Goal: Information Seeking & Learning: Find specific page/section

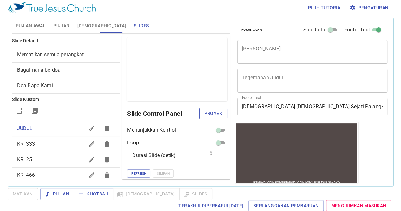
scroll to position [55, 0]
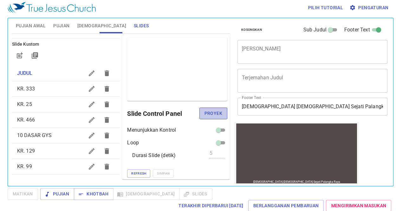
click at [212, 114] on span "Proyek" at bounding box center [213, 113] width 18 height 8
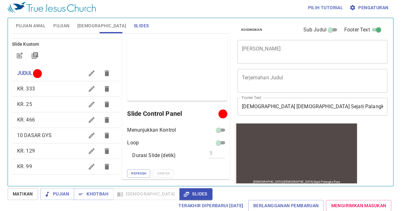
scroll to position [3, 0]
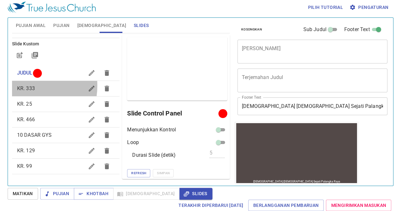
click at [25, 85] on span "KR. 333" at bounding box center [26, 88] width 18 height 6
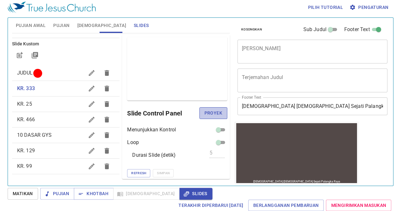
click at [204, 110] on span "Proyek" at bounding box center [213, 113] width 18 height 8
click at [30, 72] on span "JUDUL" at bounding box center [25, 73] width 16 height 6
click at [208, 111] on span "Proyek" at bounding box center [213, 113] width 18 height 8
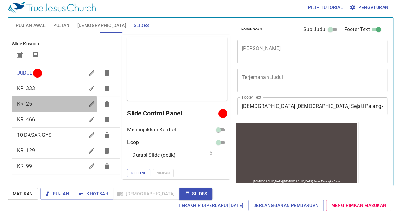
click at [23, 104] on span "KR. 25" at bounding box center [24, 104] width 15 height 6
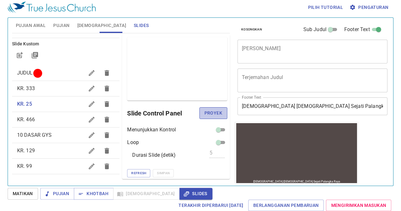
click at [207, 110] on span "Proyek" at bounding box center [213, 113] width 18 height 8
click at [25, 75] on span "JUDUL" at bounding box center [50, 73] width 67 height 8
click at [207, 111] on span "Proyek" at bounding box center [213, 113] width 18 height 8
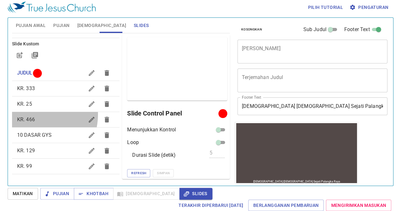
click at [29, 114] on div "KR. 466" at bounding box center [66, 119] width 108 height 15
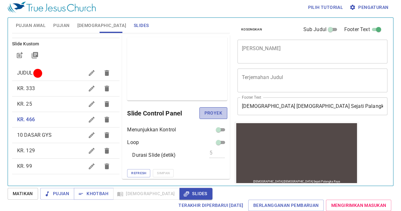
click at [214, 114] on span "Proyek" at bounding box center [213, 113] width 18 height 8
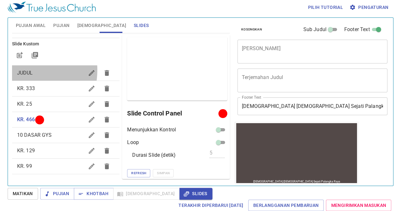
click at [17, 70] on span "JUDUL" at bounding box center [25, 73] width 16 height 6
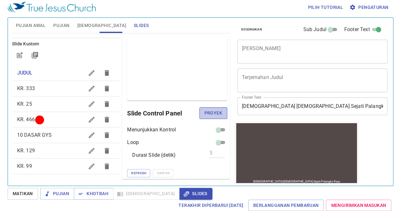
click at [204, 109] on span "Proyek" at bounding box center [213, 113] width 18 height 8
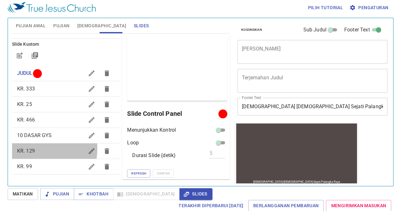
click at [25, 148] on span "KR. 129" at bounding box center [26, 151] width 18 height 6
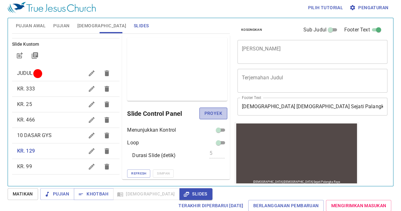
click at [204, 113] on span "Proyek" at bounding box center [213, 113] width 18 height 8
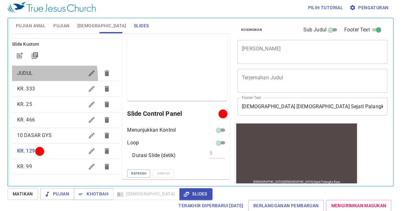
click at [25, 78] on div "JUDUL" at bounding box center [66, 73] width 108 height 15
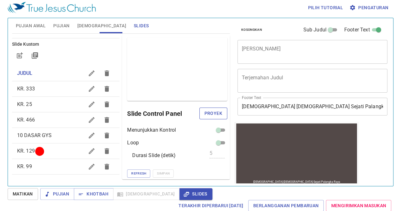
click at [204, 113] on span "Proyek" at bounding box center [213, 113] width 18 height 8
click at [84, 24] on span "[DEMOGRAPHIC_DATA]" at bounding box center [101, 26] width 49 height 8
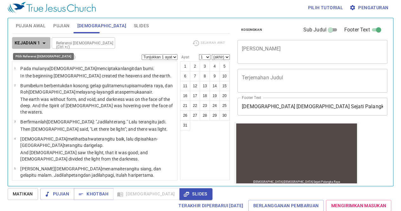
click at [37, 39] on b "Kejadian 1" at bounding box center [28, 43] width 26 height 8
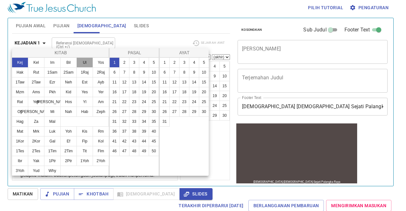
click at [86, 61] on button "Ul" at bounding box center [84, 62] width 16 height 10
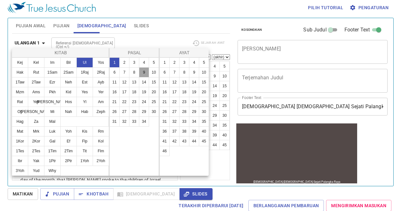
click at [140, 69] on button "9" at bounding box center [144, 72] width 10 height 10
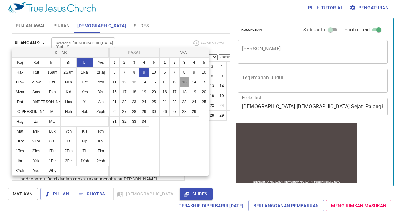
click at [182, 80] on button "13" at bounding box center [184, 82] width 10 height 10
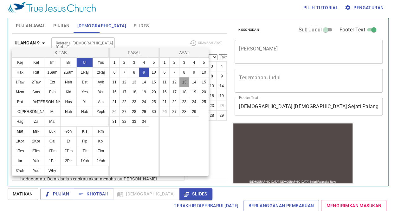
select select "13"
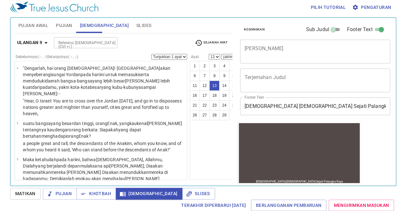
scroll to position [531, 0]
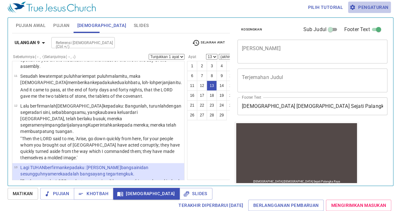
click at [361, 4] on span "Pengaturan" at bounding box center [369, 7] width 38 height 8
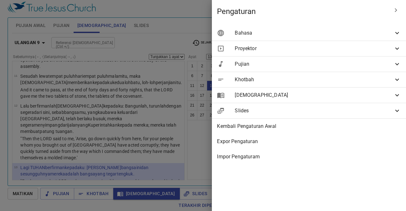
click at [365, 40] on div "Bahasa" at bounding box center [309, 32] width 194 height 15
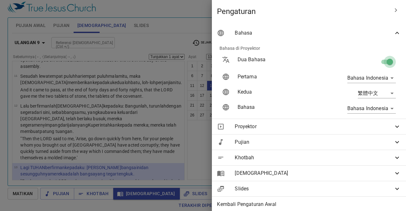
click at [379, 61] on input "checkbox" at bounding box center [389, 63] width 36 height 12
checkbox input "false"
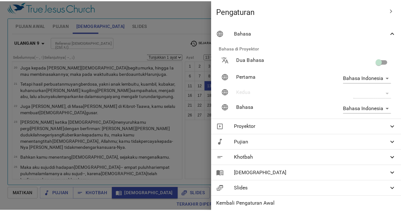
scroll to position [293, 0]
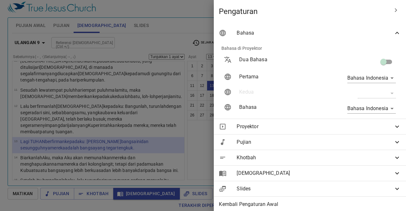
click at [179, 19] on div at bounding box center [203, 105] width 406 height 211
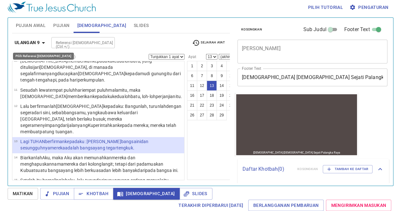
click at [31, 42] on b "Ulangan 9" at bounding box center [27, 43] width 25 height 8
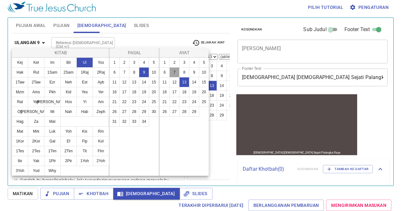
click at [174, 74] on button "7" at bounding box center [174, 72] width 10 height 10
select select "7"
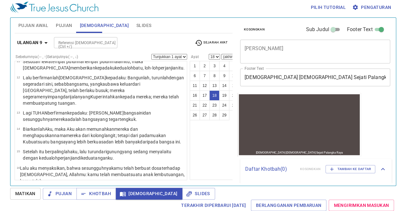
scroll to position [369, 0]
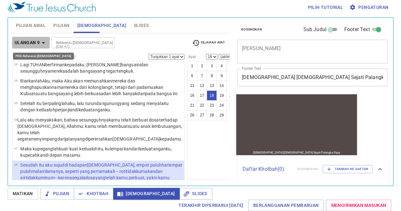
click at [28, 40] on b "Ulangan 9" at bounding box center [27, 43] width 25 height 8
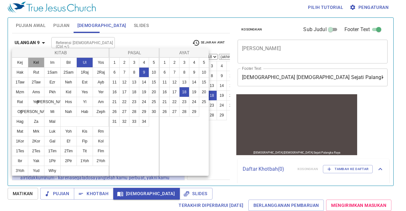
click at [40, 59] on button "Kel" at bounding box center [36, 62] width 16 height 10
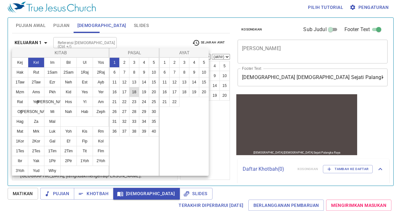
scroll to position [0, 0]
click at [126, 121] on button "32" at bounding box center [124, 121] width 10 height 10
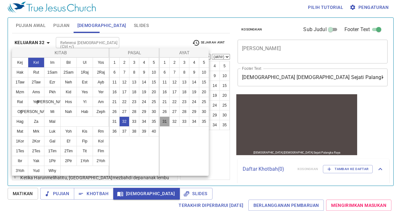
click at [160, 121] on button "31" at bounding box center [164, 121] width 10 height 10
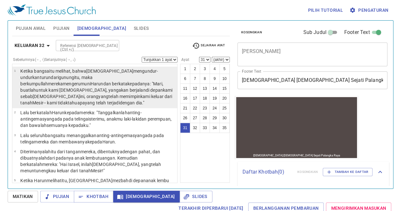
click at [76, 92] on p "Ketika bangsa itu melihat , bahwa [DEMOGRAPHIC_DATA] mengundur-undurkan turun d…" at bounding box center [97, 87] width 155 height 38
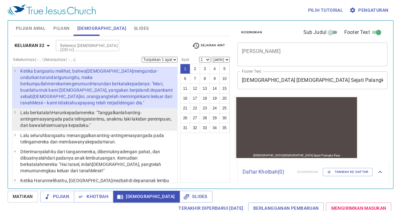
click at [57, 123] on wh935 "semuanya kepadaku ."" at bounding box center [69, 125] width 44 height 5
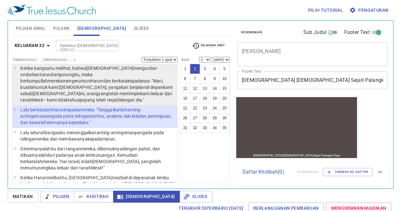
scroll to position [2, 0]
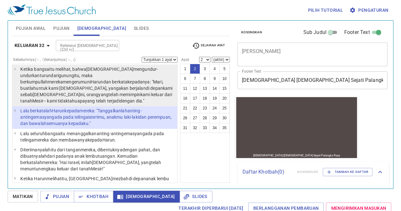
click at [43, 73] on wh2022 "itu, maka berkumpullah mereka mengerumuni [PERSON_NAME] berkata kepadanya : "Ma…" at bounding box center [96, 88] width 152 height 30
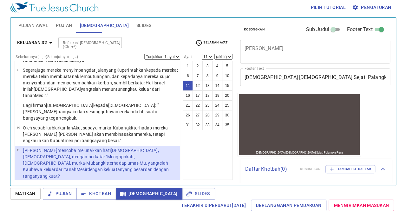
scroll to position [169, 0]
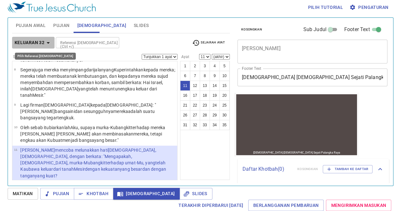
click at [27, 40] on b "Keluaran 32" at bounding box center [30, 43] width 30 height 8
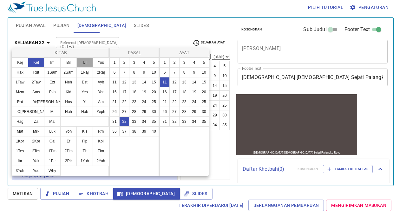
click at [84, 62] on button "Ul" at bounding box center [84, 62] width 16 height 10
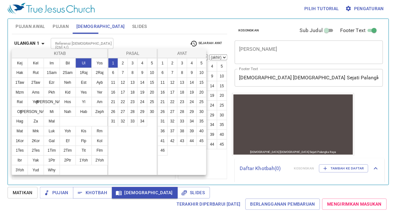
scroll to position [0, 0]
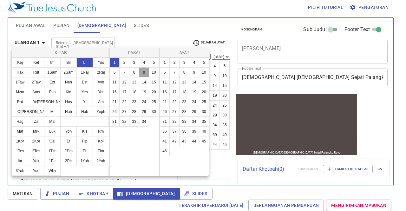
click at [145, 72] on button "9" at bounding box center [144, 72] width 10 height 10
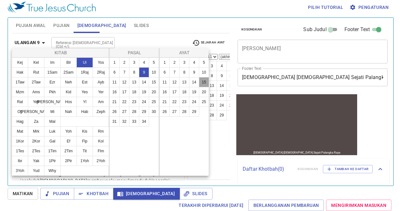
click at [199, 81] on button "15" at bounding box center [204, 82] width 10 height 10
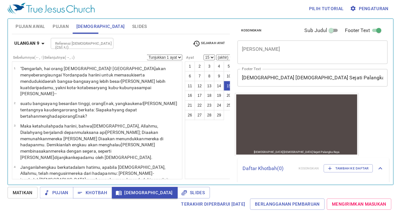
scroll to position [298, 0]
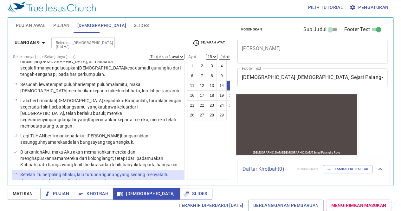
click at [107, 195] on wh430 ": kamu telah membuat suatu anak lembu tuangan , kamu telah segera menyimpang da…" at bounding box center [99, 204] width 165 height 18
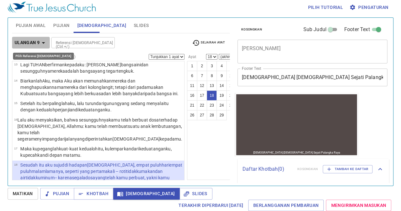
click at [32, 44] on b "Ulangan 9" at bounding box center [27, 43] width 25 height 8
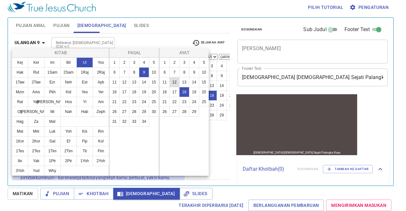
click at [174, 85] on button "12" at bounding box center [174, 82] width 10 height 10
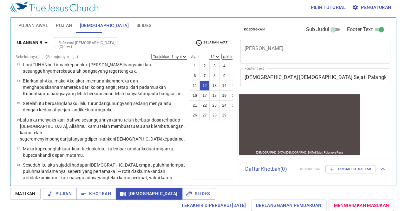
scroll to position [237, 0]
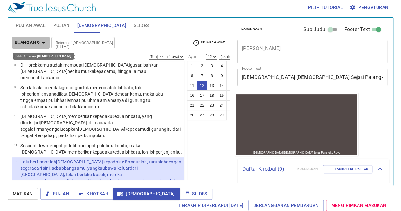
click at [23, 41] on b "Ulangan 9" at bounding box center [27, 43] width 25 height 8
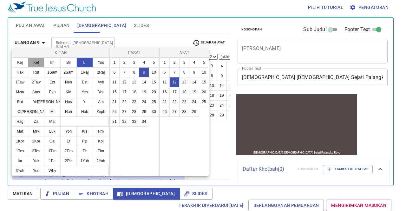
click at [38, 61] on button "Kel" at bounding box center [36, 62] width 16 height 10
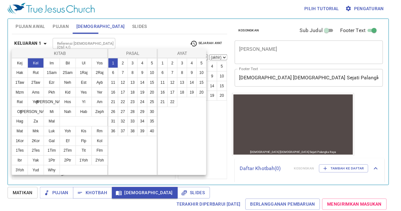
scroll to position [0, 0]
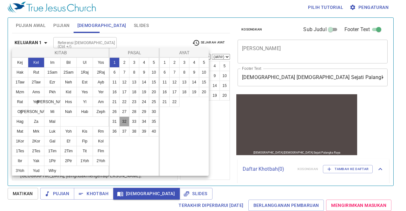
click at [127, 118] on button "32" at bounding box center [124, 121] width 10 height 10
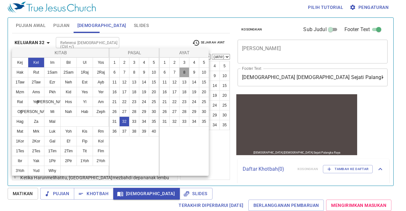
click at [185, 69] on button "8" at bounding box center [184, 72] width 10 height 10
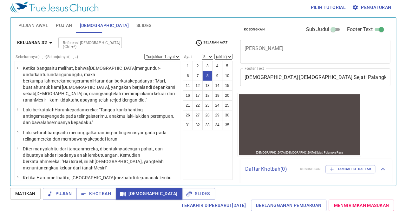
scroll to position [119, 0]
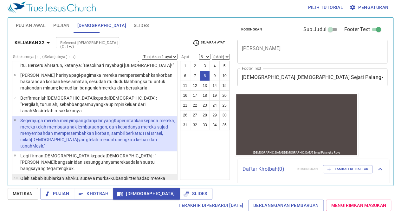
click at [66, 175] on p "Oleh sebab itu biarkanlah Aku, supaya murka-Ku bangkit terhadap mereka [PERSON_…" at bounding box center [97, 184] width 155 height 19
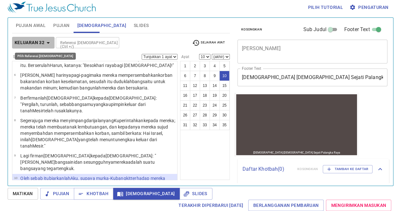
click at [37, 43] on b "Keluaran 32" at bounding box center [30, 43] width 30 height 8
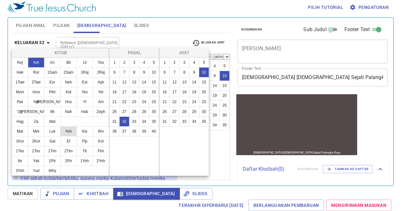
click at [68, 132] on button "Yoh" at bounding box center [68, 131] width 16 height 10
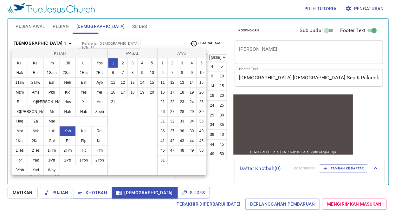
scroll to position [0, 0]
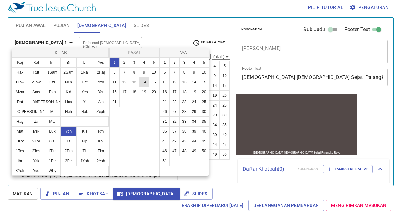
click at [143, 80] on button "14" at bounding box center [144, 82] width 10 height 10
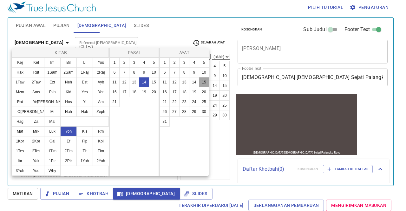
click at [205, 78] on button "15" at bounding box center [204, 82] width 10 height 10
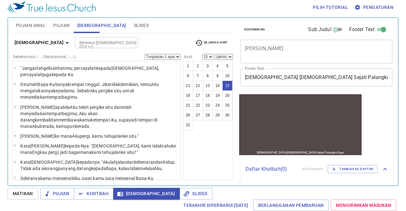
scroll to position [219, 0]
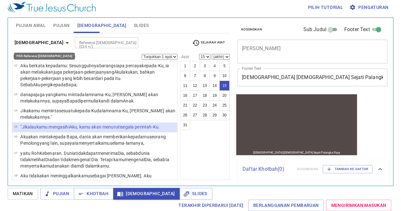
click at [27, 46] on b "[DEMOGRAPHIC_DATA]" at bounding box center [39, 43] width 49 height 8
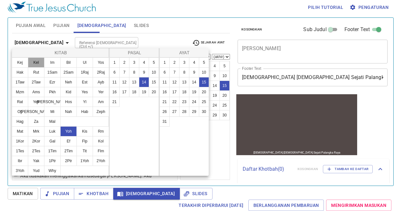
click at [35, 63] on button "Kel" at bounding box center [36, 62] width 16 height 10
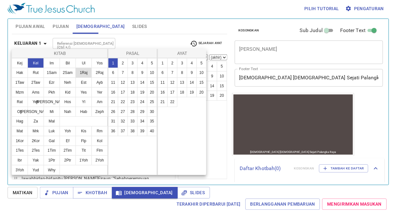
scroll to position [0, 0]
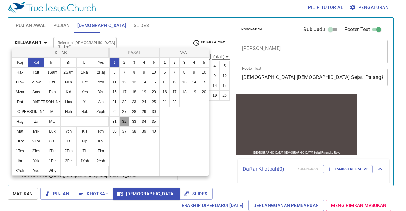
click at [124, 121] on button "32" at bounding box center [124, 121] width 10 height 10
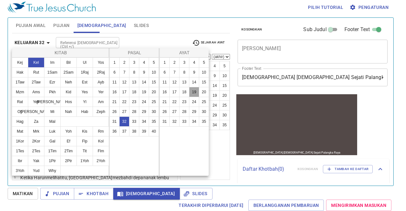
click at [193, 89] on button "19" at bounding box center [194, 92] width 10 height 10
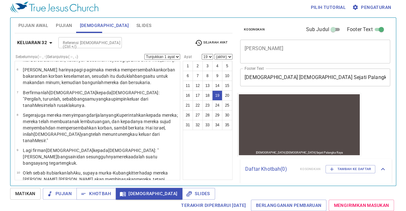
scroll to position [124, 0]
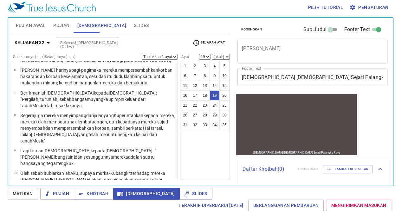
click at [55, 113] on wh6680 "kepada mereka; mereka telah membuat anak lembu tuangan , [PERSON_NAME] kepadany…" at bounding box center [97, 128] width 155 height 30
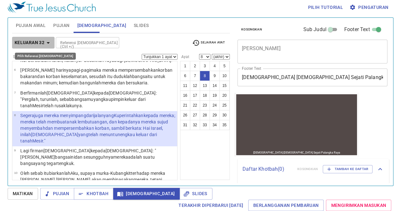
click at [20, 39] on b "Keluaran 32" at bounding box center [30, 43] width 30 height 8
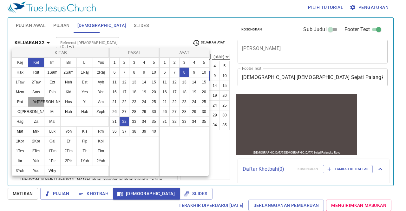
click at [37, 99] on button "Yeh" at bounding box center [36, 102] width 16 height 10
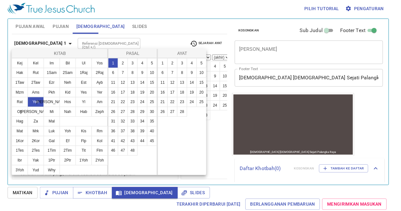
scroll to position [0, 0]
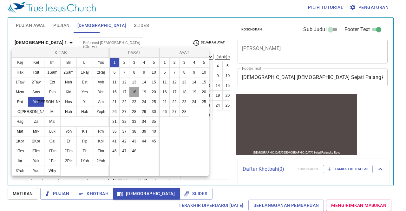
click at [134, 89] on button "18" at bounding box center [134, 92] width 10 height 10
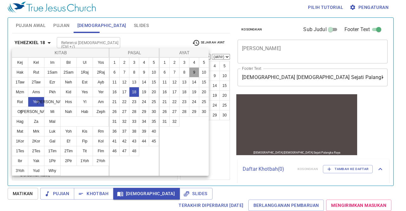
click at [193, 73] on button "9" at bounding box center [194, 72] width 10 height 10
select select "9"
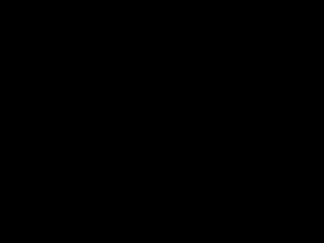
click at [253, 91] on div at bounding box center [162, 121] width 324 height 243
click at [253, 71] on div at bounding box center [162, 121] width 324 height 243
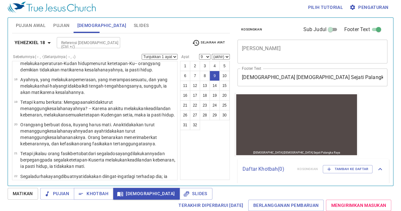
scroll to position [320, 0]
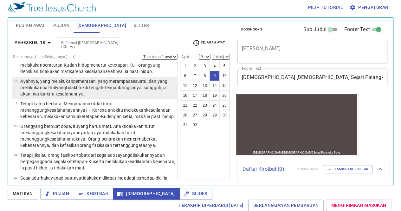
click at [61, 85] on wh1499 "yang tidak baik di tengah-tengah bangsanya , sungguh , ia akan mati karena kesa…" at bounding box center [93, 90] width 146 height 11
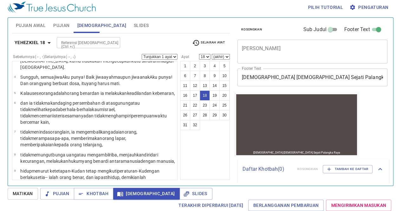
scroll to position [0, 0]
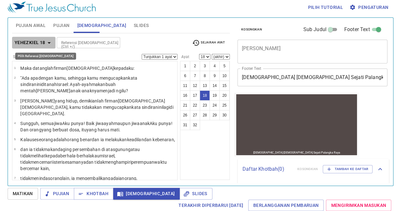
click at [46, 43] on icon "button" at bounding box center [49, 43] width 8 height 8
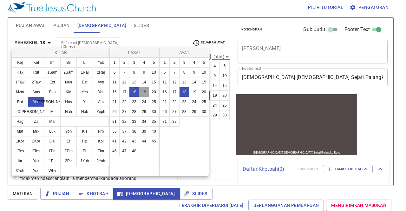
click at [145, 94] on button "19" at bounding box center [144, 92] width 10 height 10
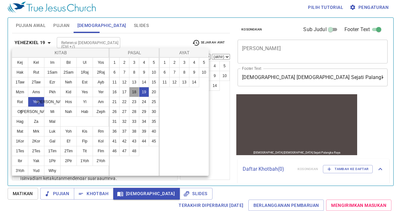
click at [132, 90] on button "18" at bounding box center [134, 92] width 10 height 10
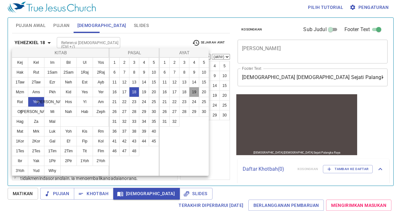
click at [194, 91] on button "19" at bounding box center [194, 92] width 10 height 10
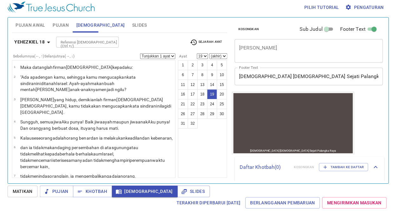
scroll to position [303, 0]
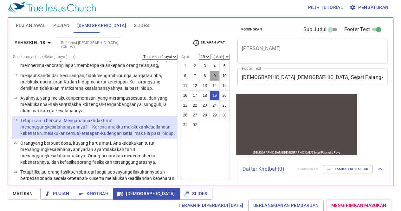
click at [215, 74] on button "9" at bounding box center [214, 76] width 10 height 10
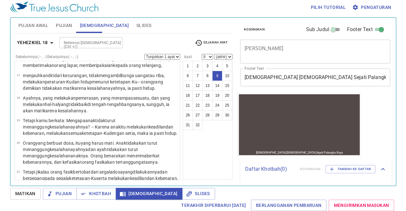
scroll to position [103, 0]
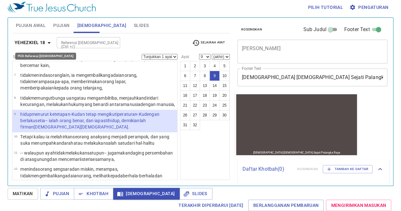
click at [39, 38] on button "Yehezkiel 18" at bounding box center [33, 43] width 43 height 12
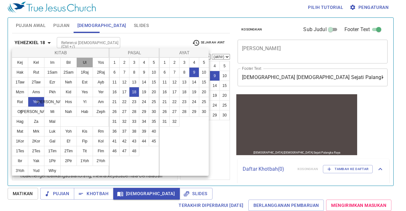
click at [81, 58] on button "Ul" at bounding box center [84, 62] width 16 height 10
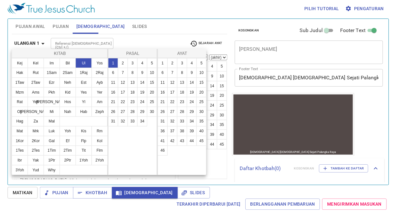
scroll to position [0, 0]
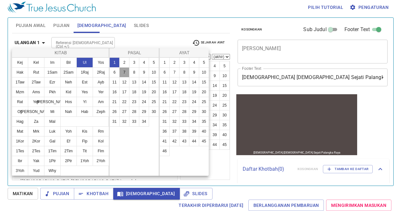
click at [125, 70] on button "7" at bounding box center [124, 72] width 10 height 10
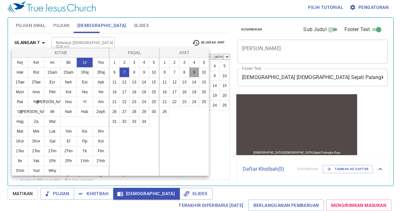
click at [191, 74] on button "9" at bounding box center [194, 72] width 10 height 10
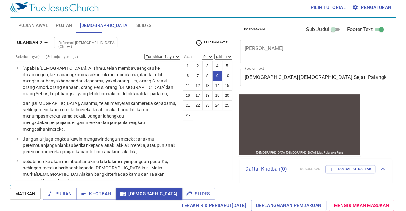
scroll to position [170, 0]
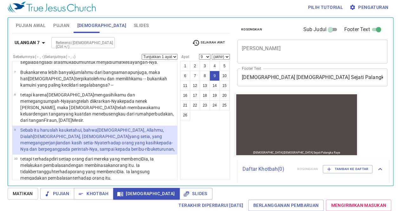
click at [107, 127] on p "Sebab itu haruslah kauketahui , bahwa TUHAN , Allahmu , Dialah Allah , Allah ya…" at bounding box center [97, 139] width 155 height 25
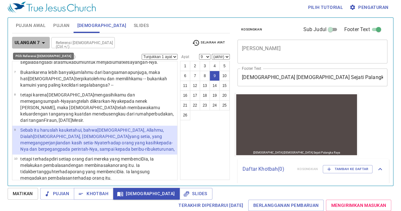
click at [30, 43] on b "Ulangan 7" at bounding box center [27, 43] width 25 height 8
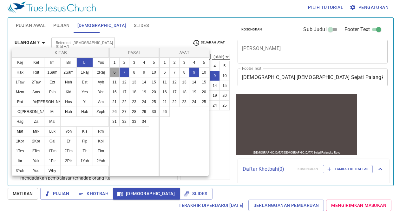
click at [115, 70] on button "6" at bounding box center [114, 72] width 10 height 10
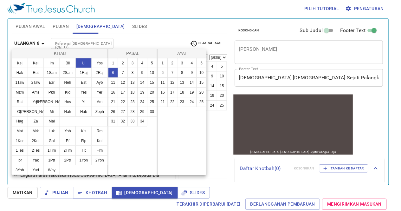
scroll to position [0, 0]
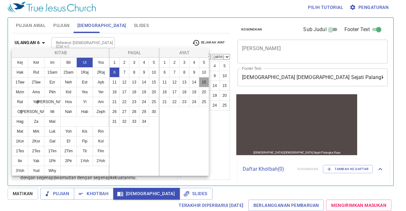
click at [203, 80] on button "15" at bounding box center [204, 82] width 10 height 10
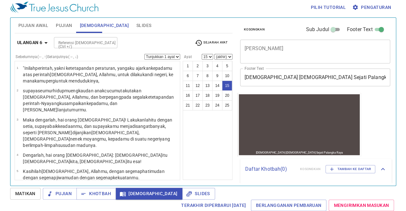
scroll to position [238, 0]
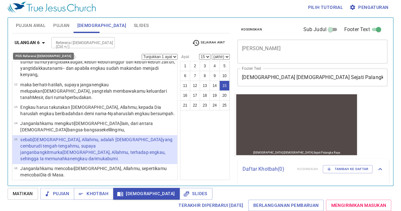
click at [23, 40] on b "Ulangan 6" at bounding box center [27, 43] width 25 height 8
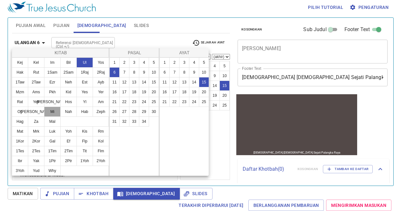
click at [53, 109] on button "Mi" at bounding box center [52, 111] width 16 height 10
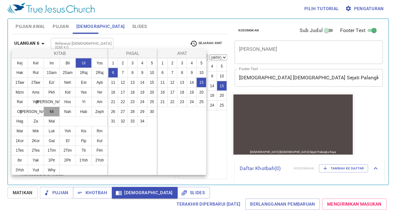
scroll to position [0, 0]
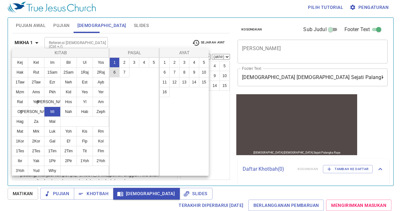
click at [115, 70] on button "6" at bounding box center [114, 72] width 10 height 10
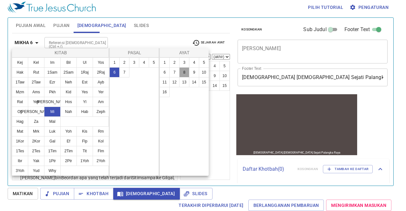
click at [183, 73] on button "8" at bounding box center [184, 72] width 10 height 10
select select "8"
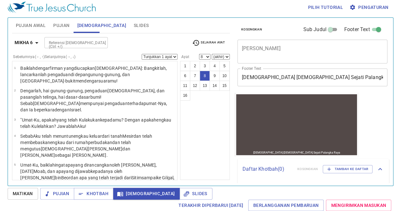
scroll to position [119, 0]
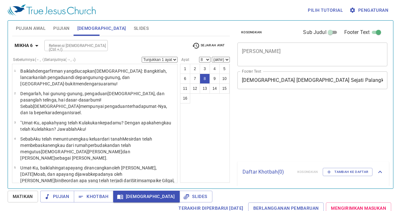
select select "8"
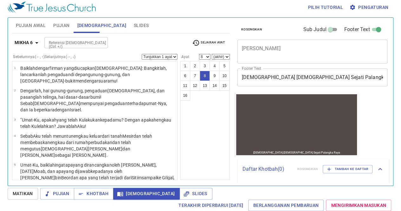
scroll to position [119, 0]
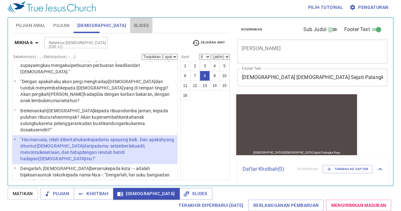
click at [134, 23] on span "Slides" at bounding box center [141, 26] width 15 height 8
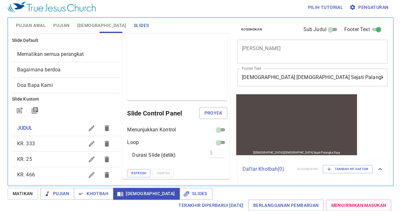
drag, startPoint x: 36, startPoint y: 174, endPoint x: 37, endPoint y: 166, distance: 8.0
click at [37, 166] on ul "JUDUL KR. 333 KR. 25 KR. 466 10 DASAR GYS KR. 129 KR. 99" at bounding box center [66, 175] width 108 height 114
click at [207, 113] on span "Proyek" at bounding box center [213, 113] width 18 height 8
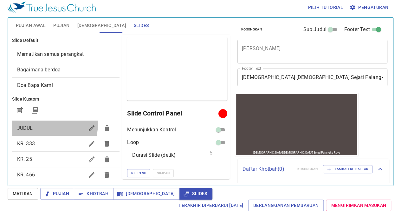
click at [30, 120] on div "JUDUL" at bounding box center [66, 127] width 108 height 15
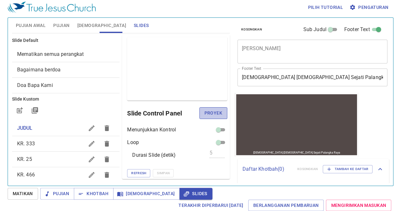
click at [204, 111] on span "Proyek" at bounding box center [213, 113] width 18 height 8
